Goal: Transaction & Acquisition: Purchase product/service

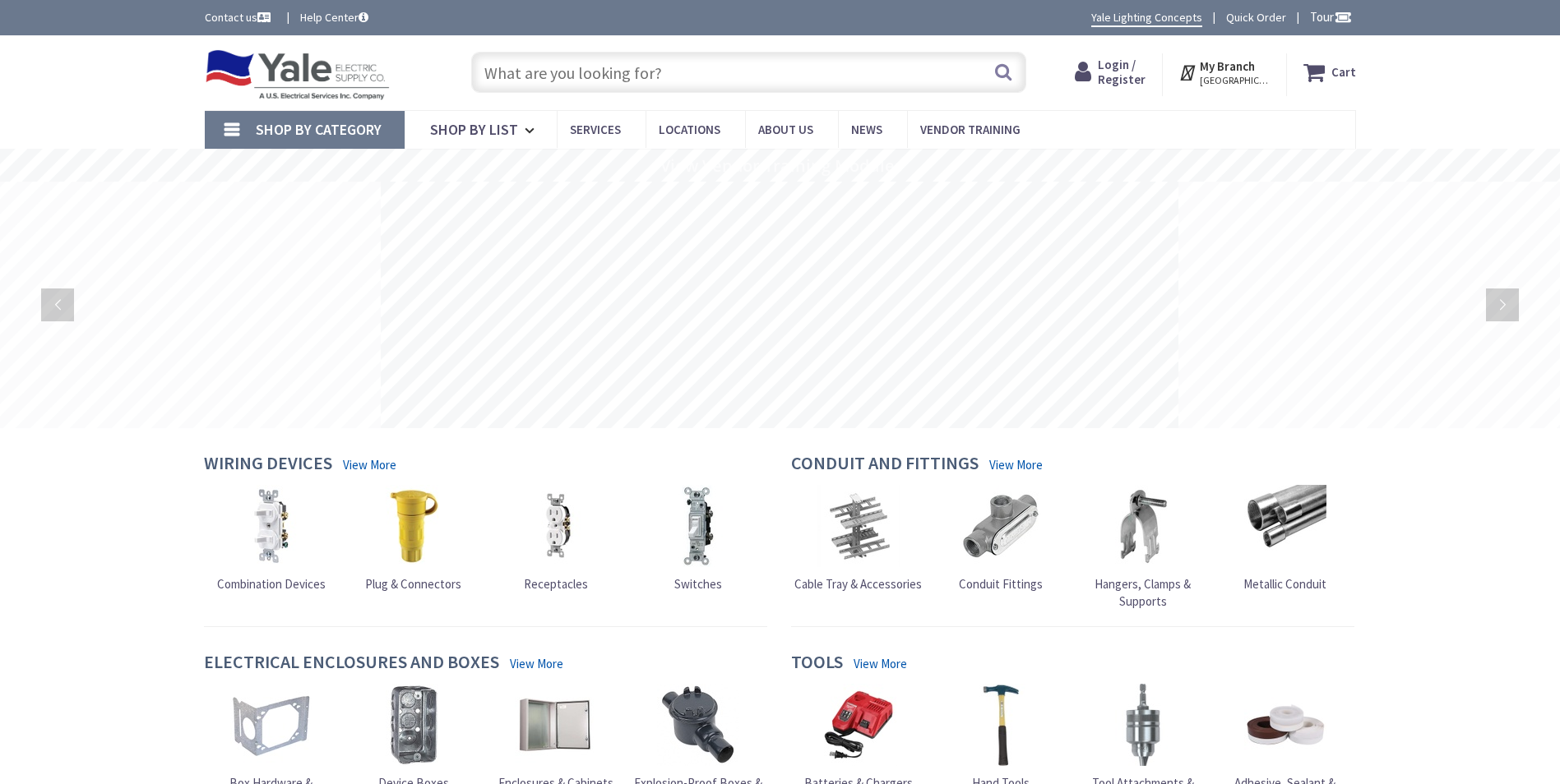
click at [584, 72] on input "text" at bounding box center [748, 72] width 555 height 41
paste input "NQFTL2H"
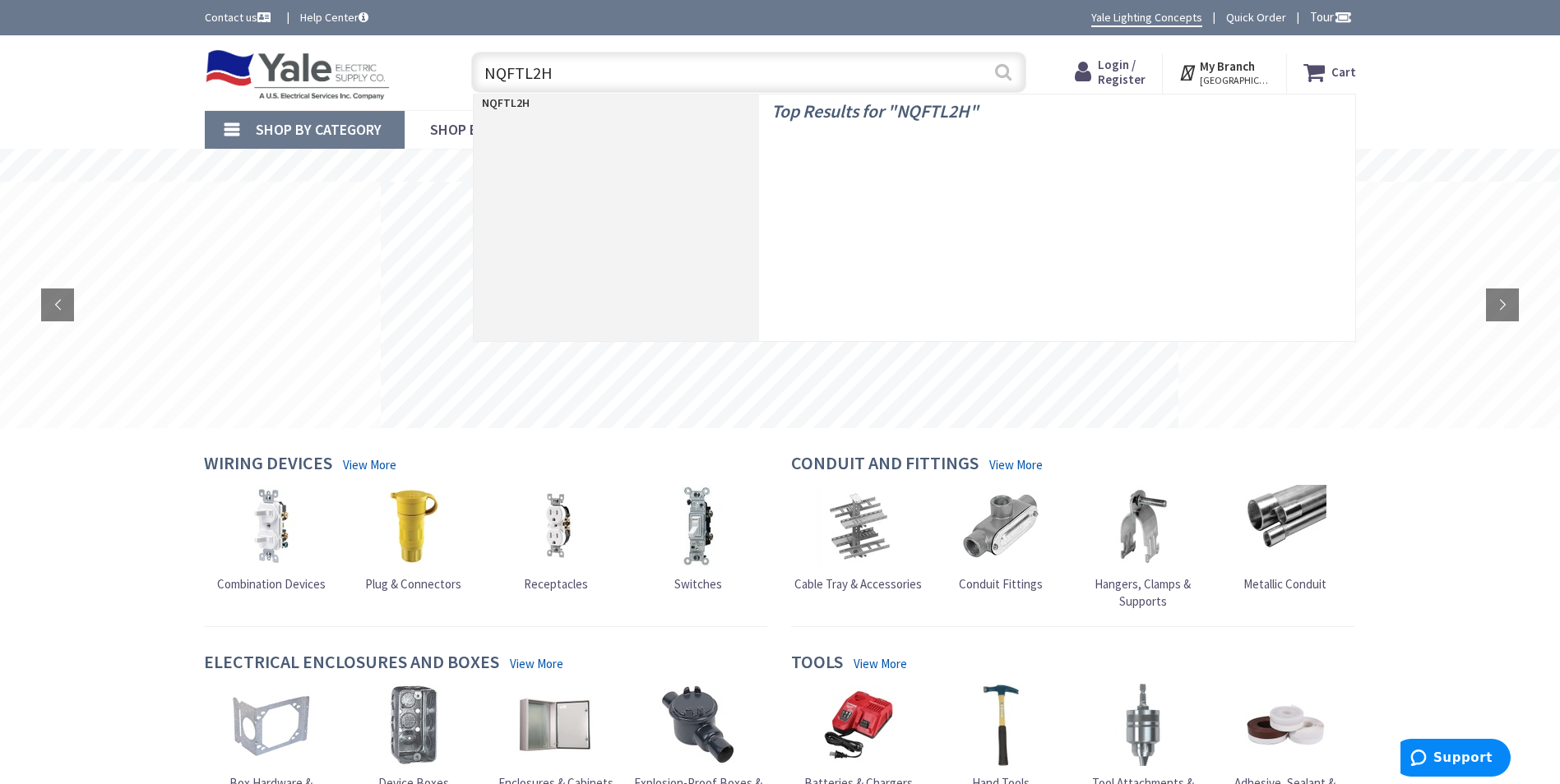
type input "NQFTL2H"
click at [997, 78] on button "Search" at bounding box center [1003, 72] width 22 height 37
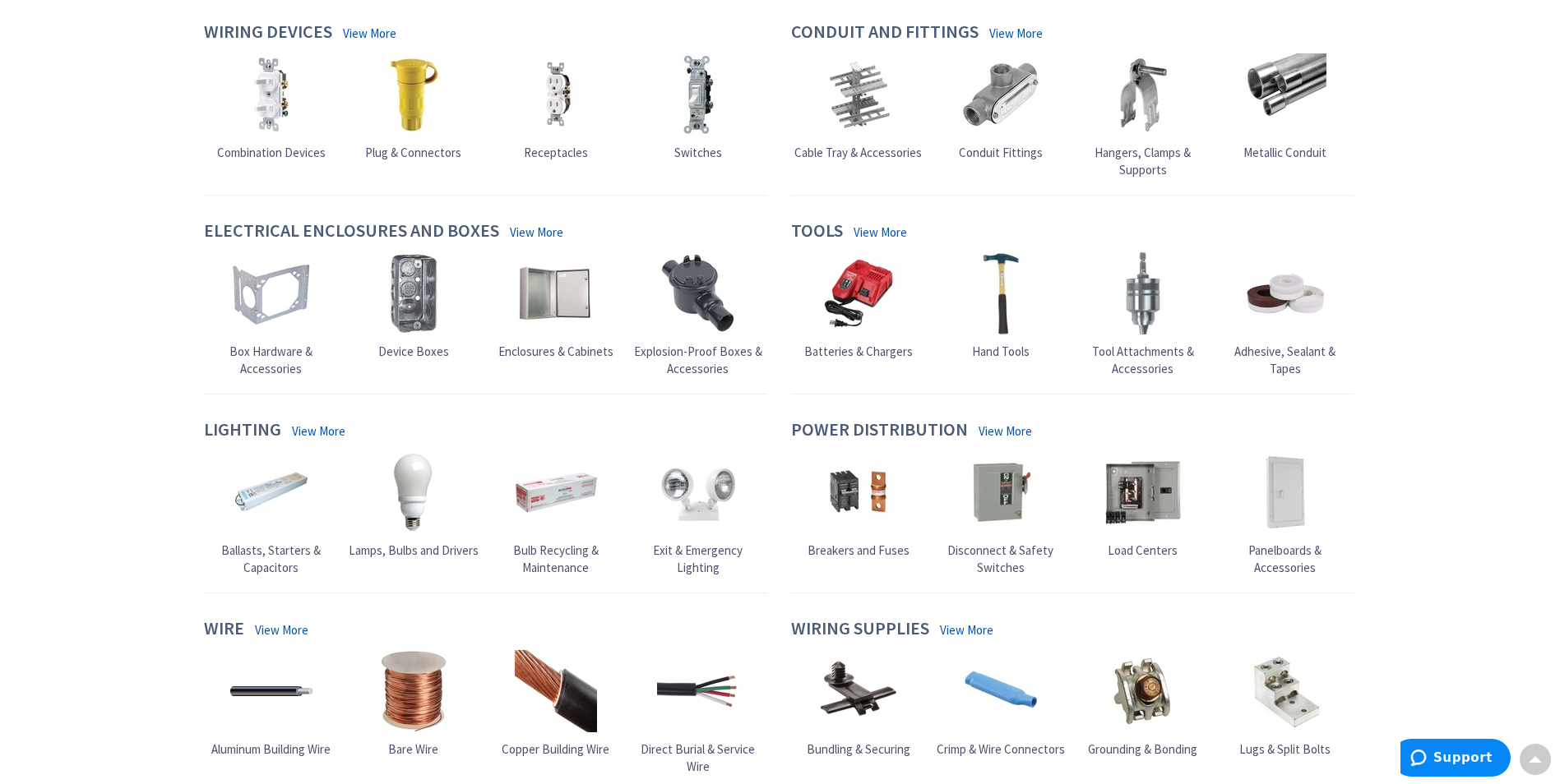
scroll to position [678, 0]
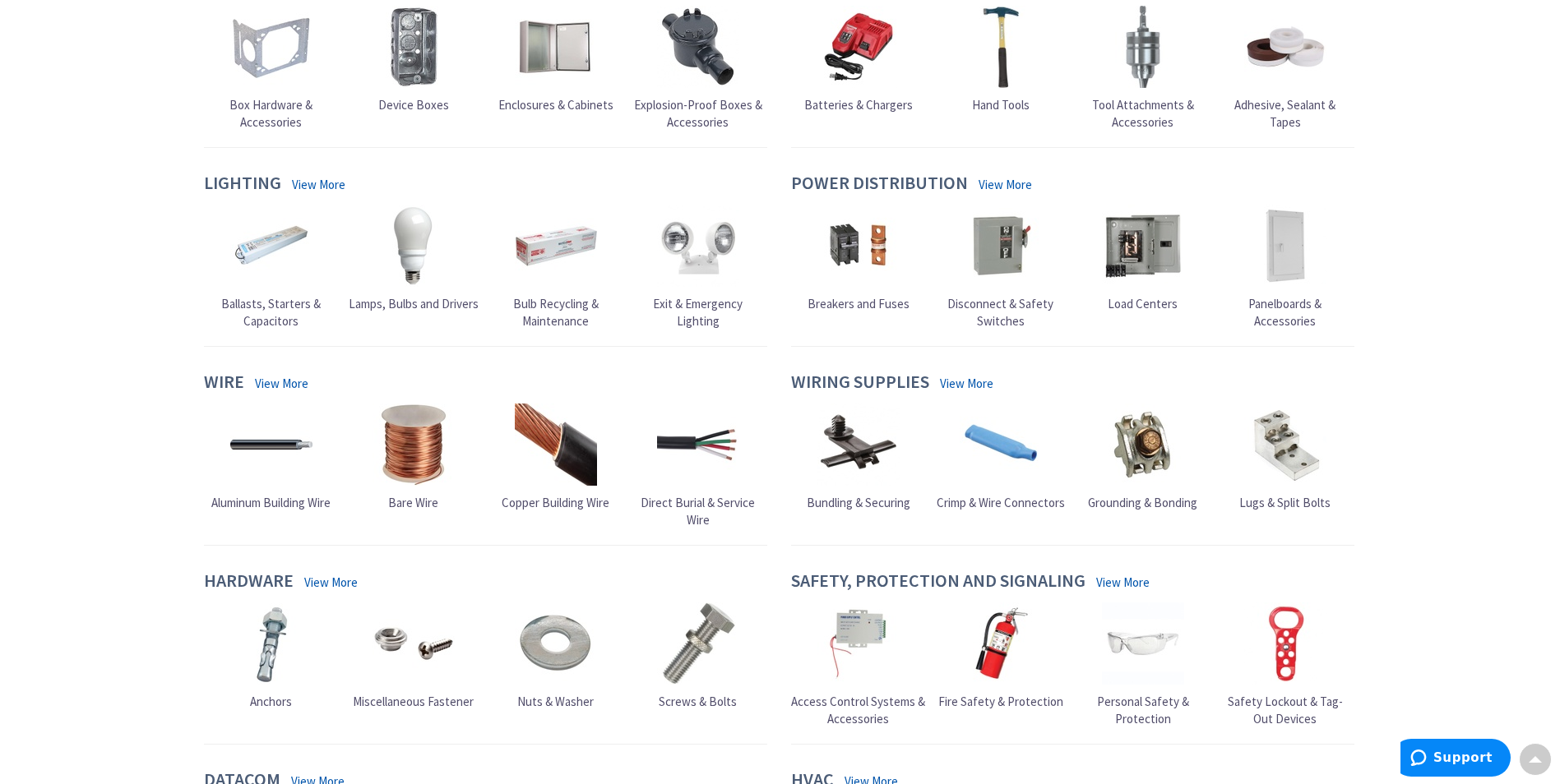
click at [544, 453] on img at bounding box center [555, 444] width 82 height 82
